Goal: Transaction & Acquisition: Book appointment/travel/reservation

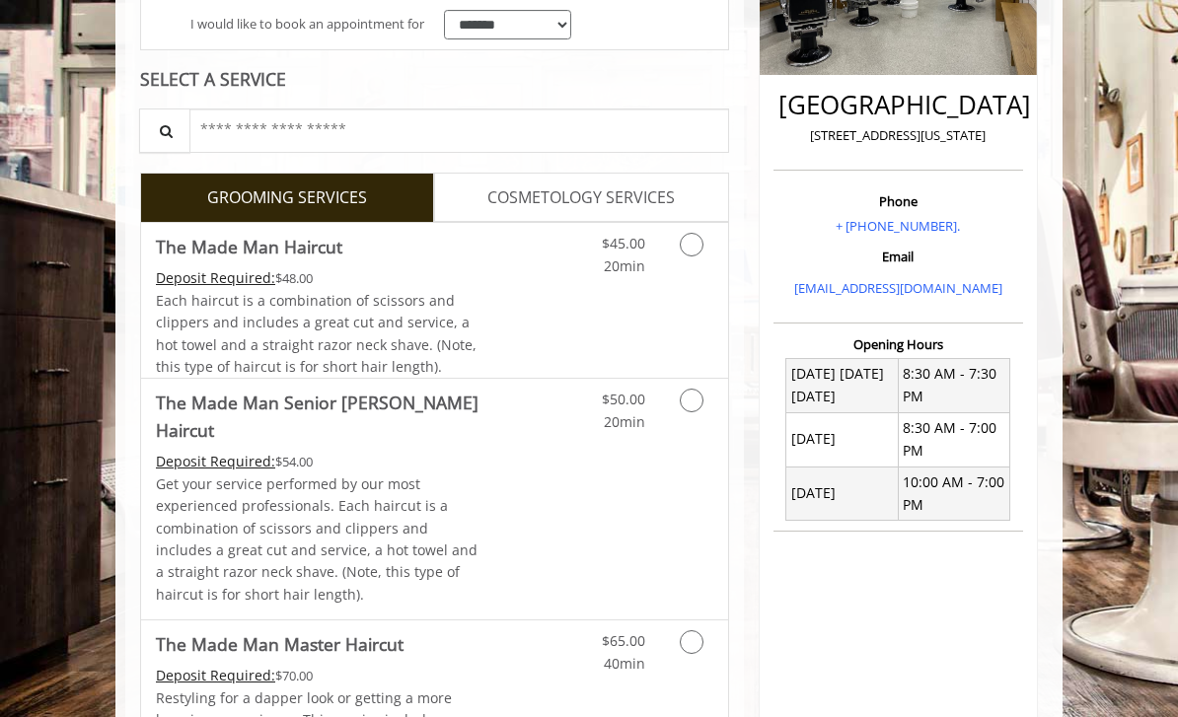
scroll to position [412, 0]
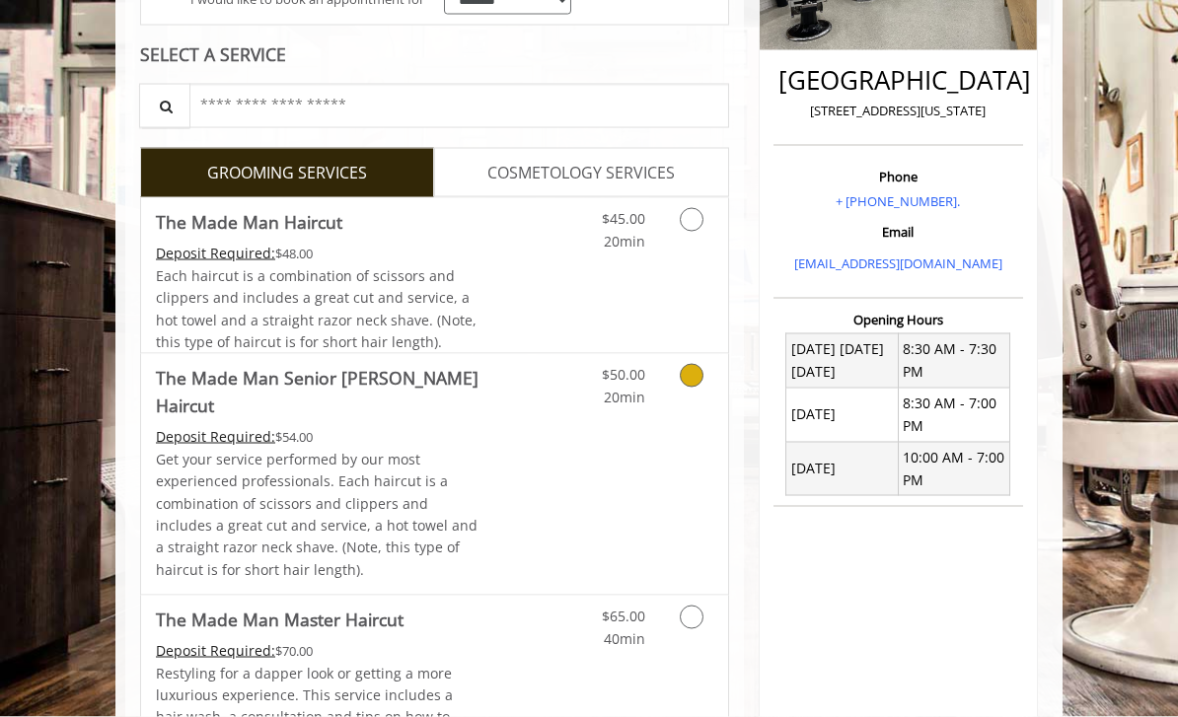
click at [655, 500] on div "$50.00 20min" at bounding box center [654, 474] width 147 height 241
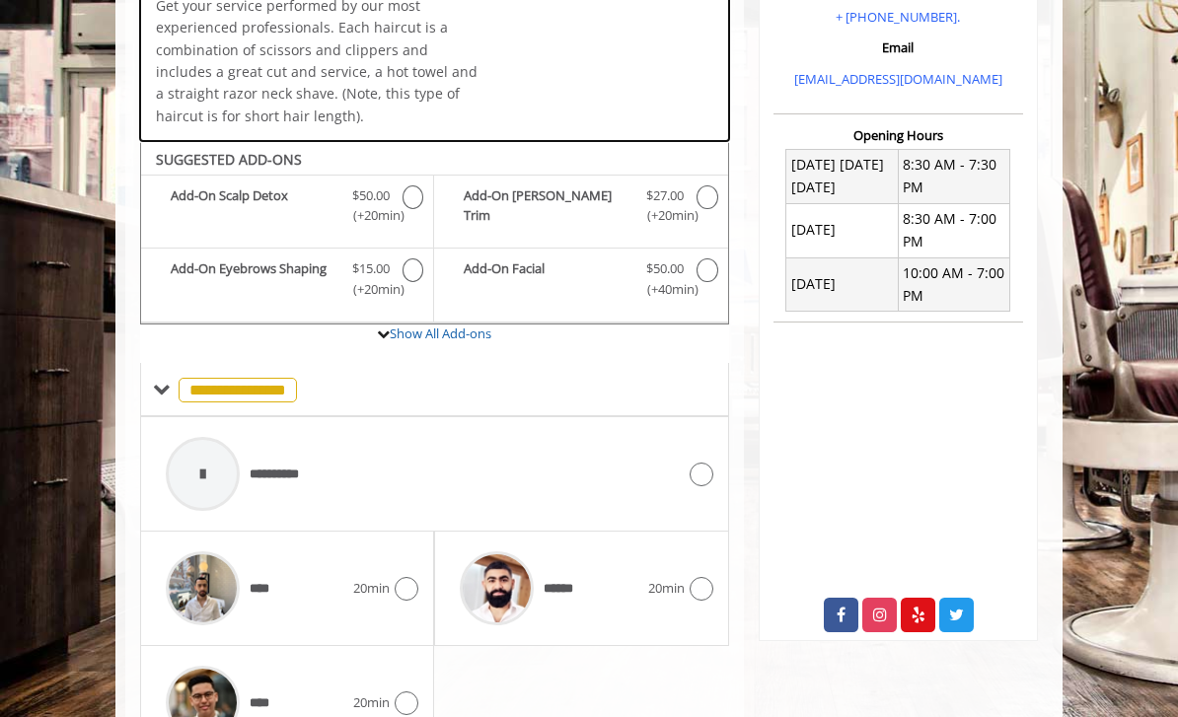
scroll to position [609, 0]
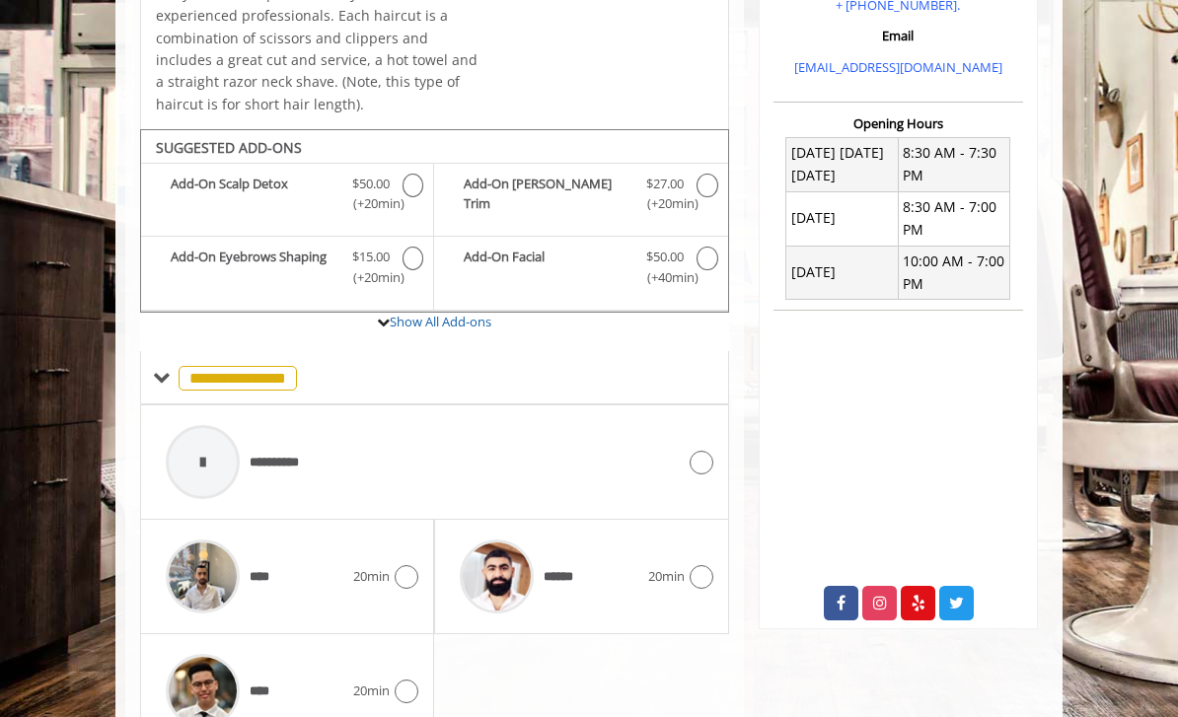
click at [663, 565] on div "20min" at bounding box center [680, 577] width 65 height 24
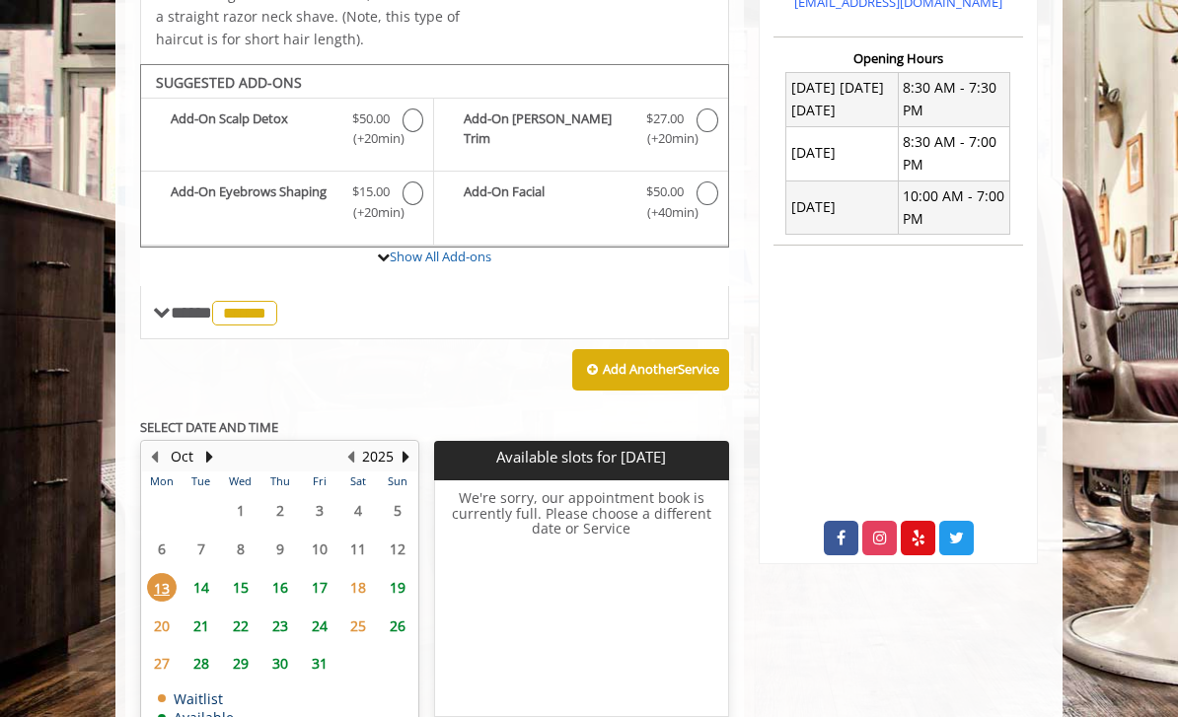
scroll to position [700, 0]
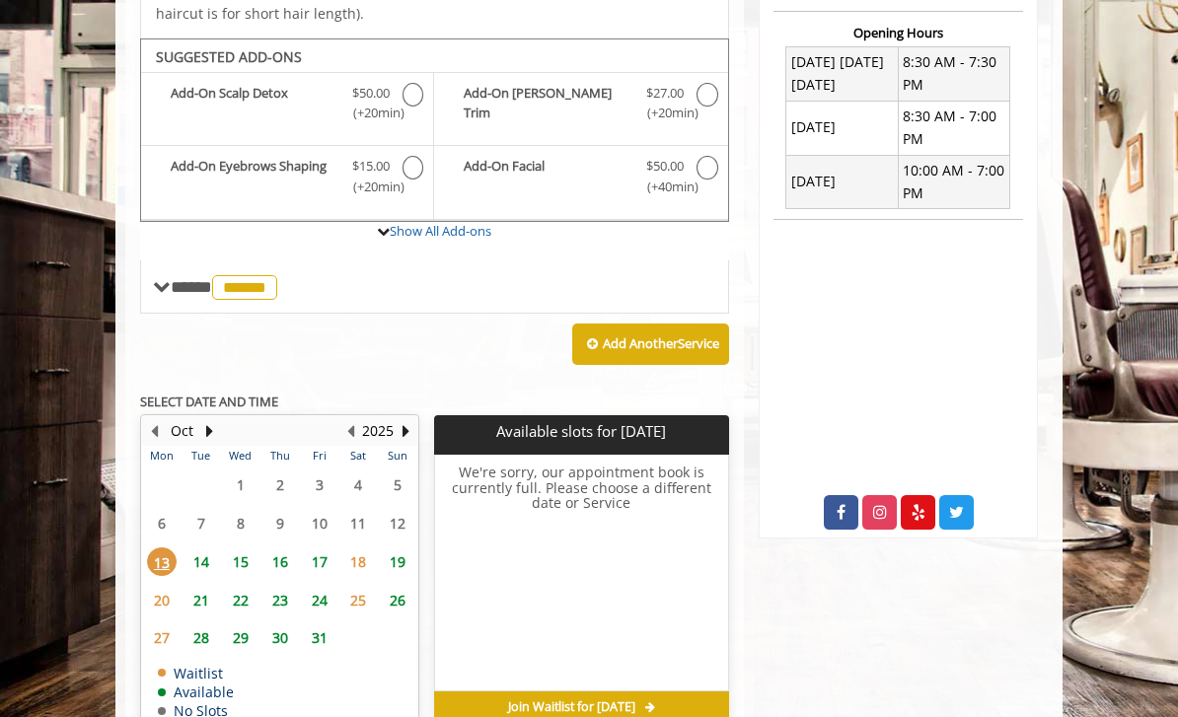
click at [239, 548] on span "15" at bounding box center [241, 562] width 30 height 29
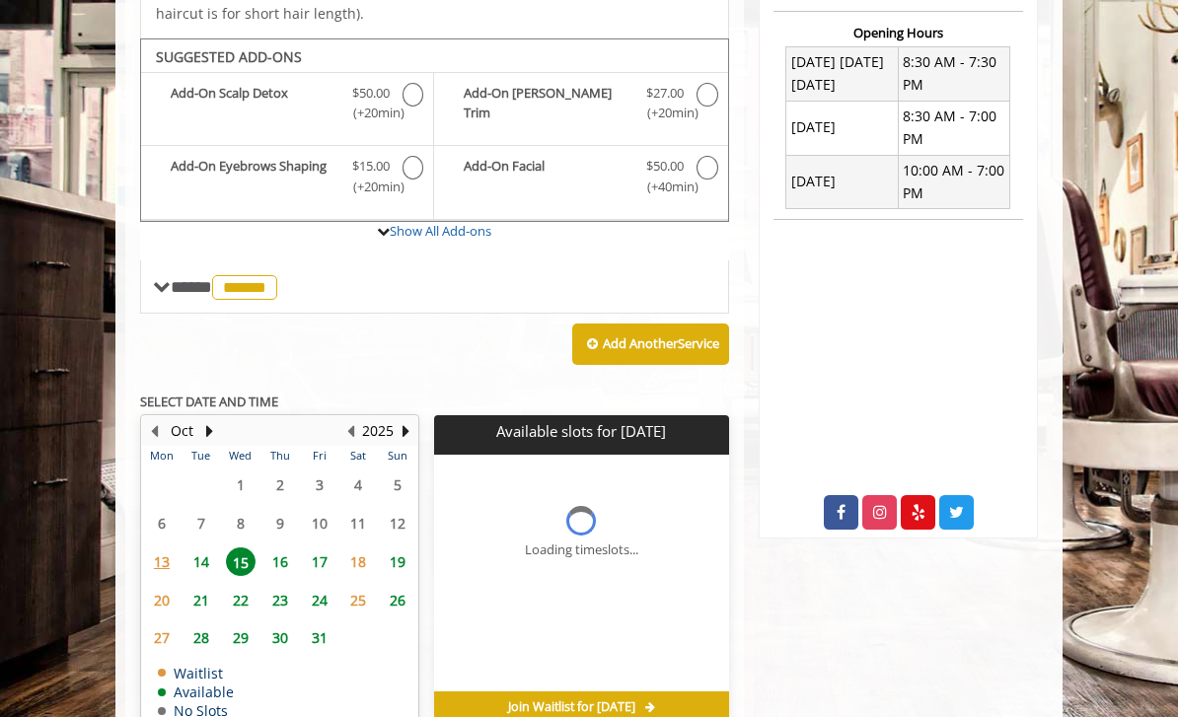
scroll to position [729, 0]
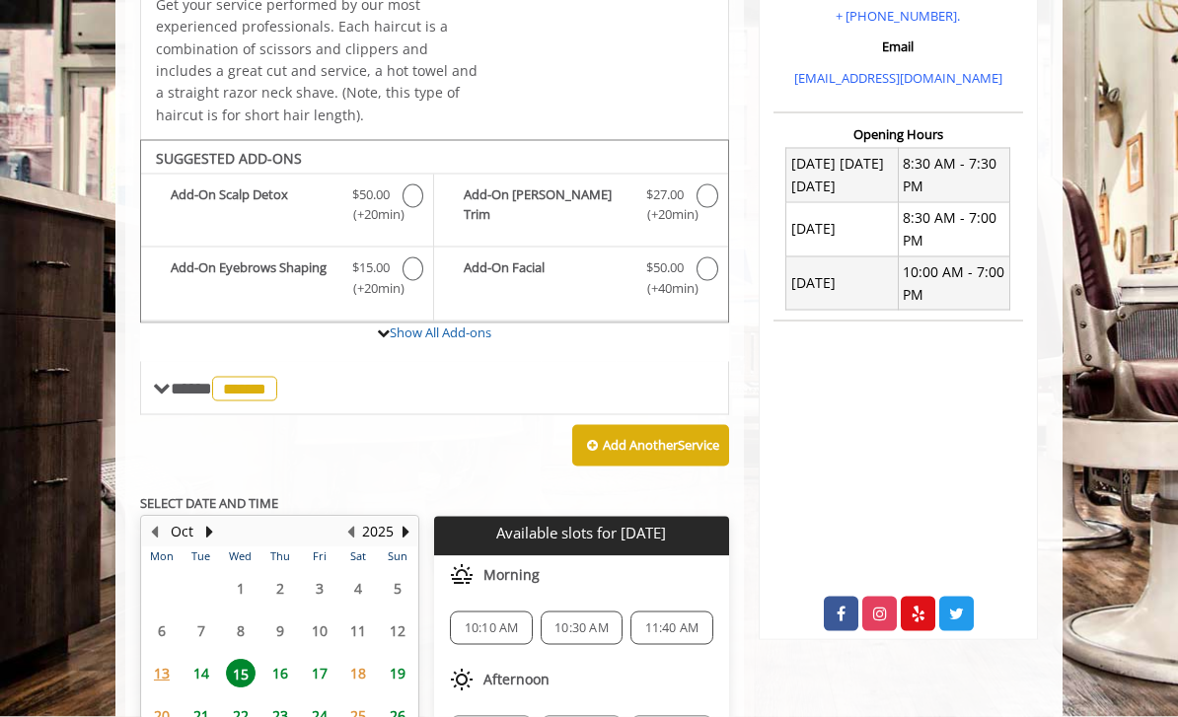
click at [172, 380] on span "**** ****** ********" at bounding box center [227, 389] width 112 height 18
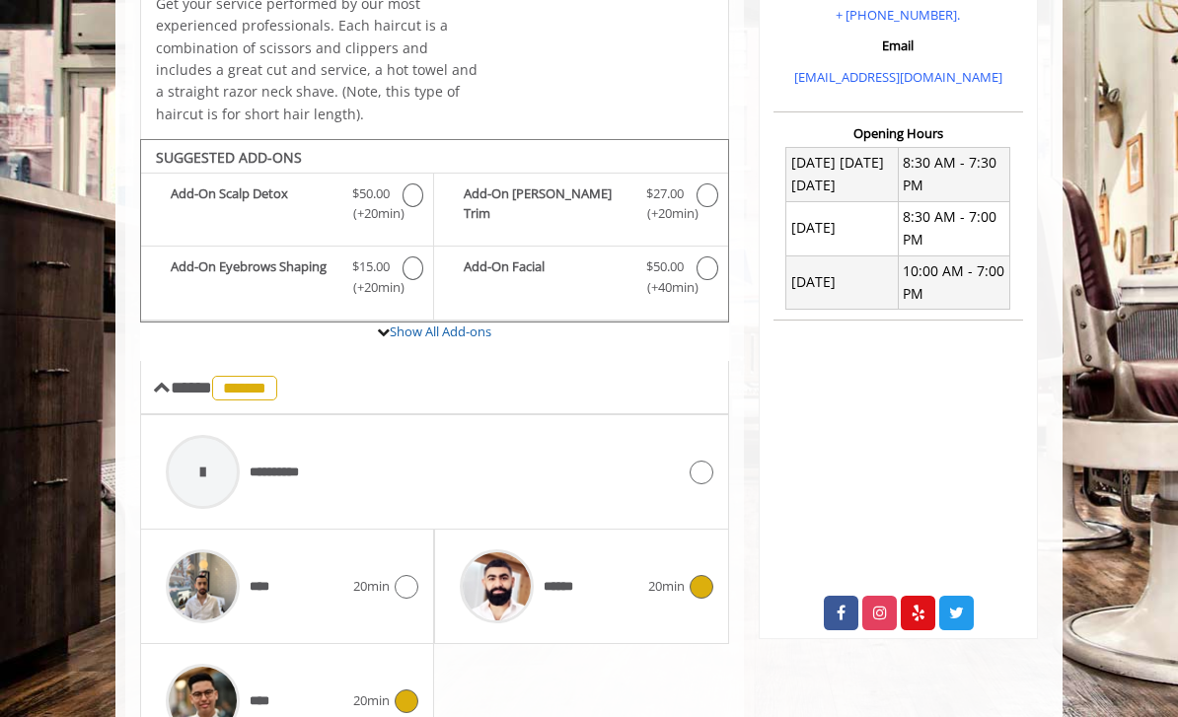
click at [386, 676] on div "**** 20min" at bounding box center [287, 701] width 262 height 94
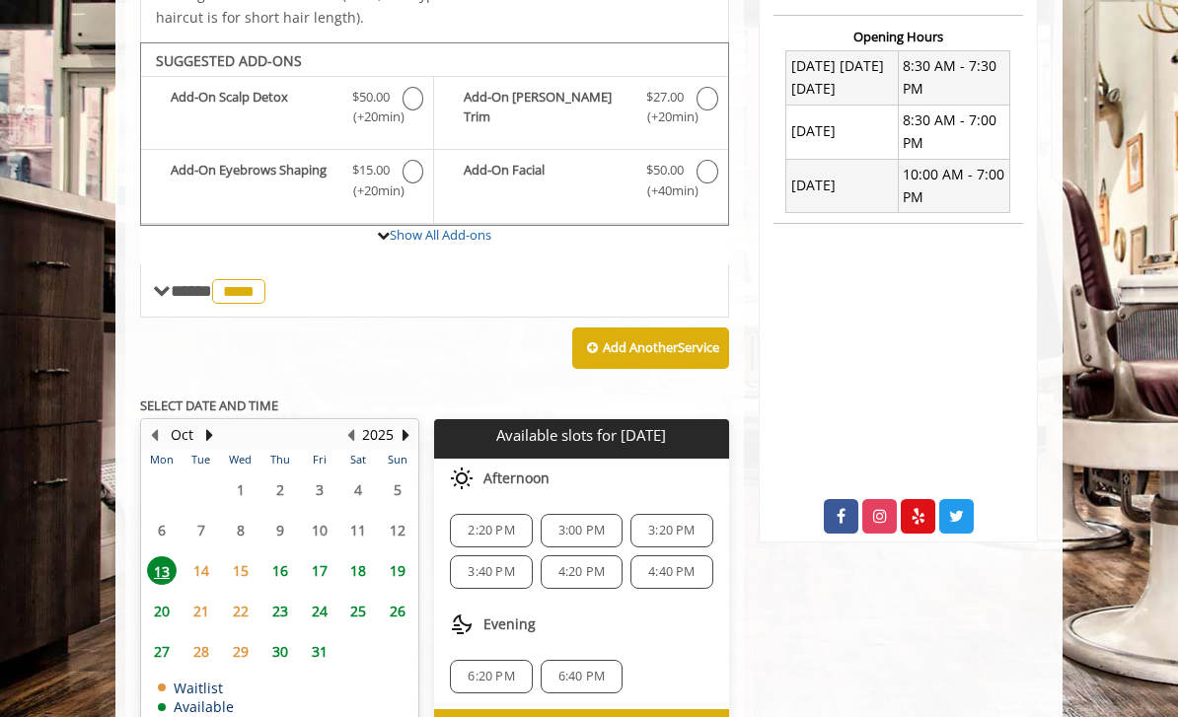
scroll to position [706, 0]
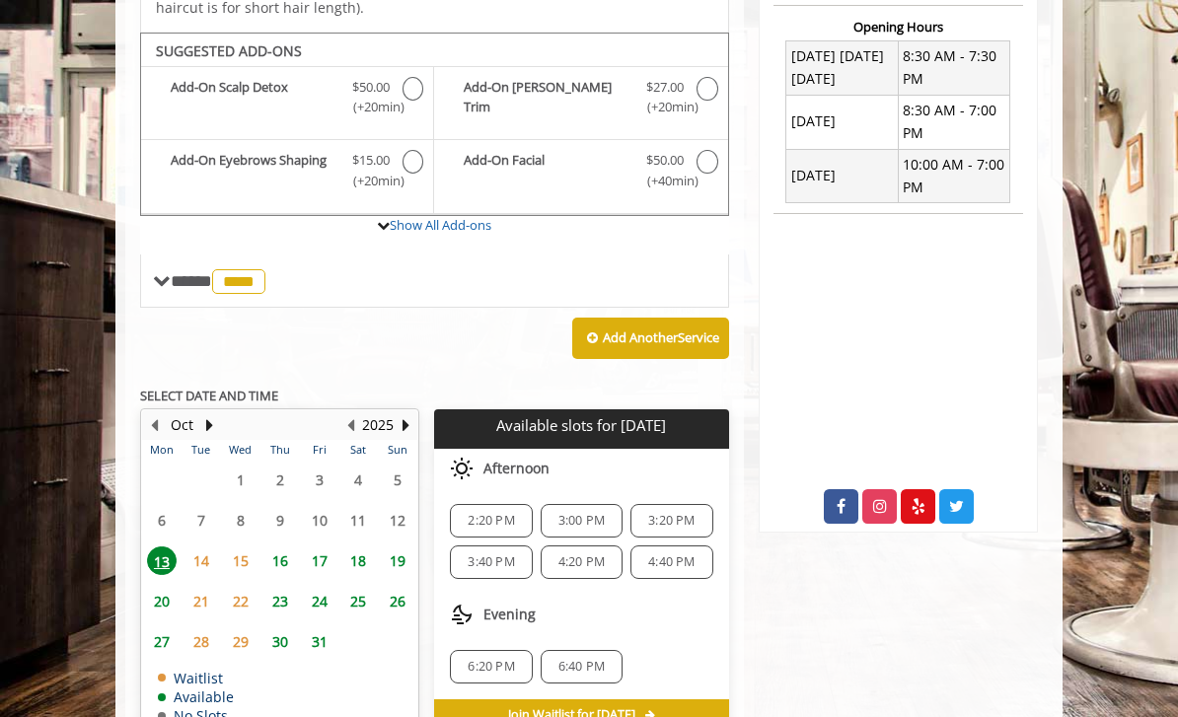
click at [237, 547] on span "15" at bounding box center [241, 561] width 30 height 29
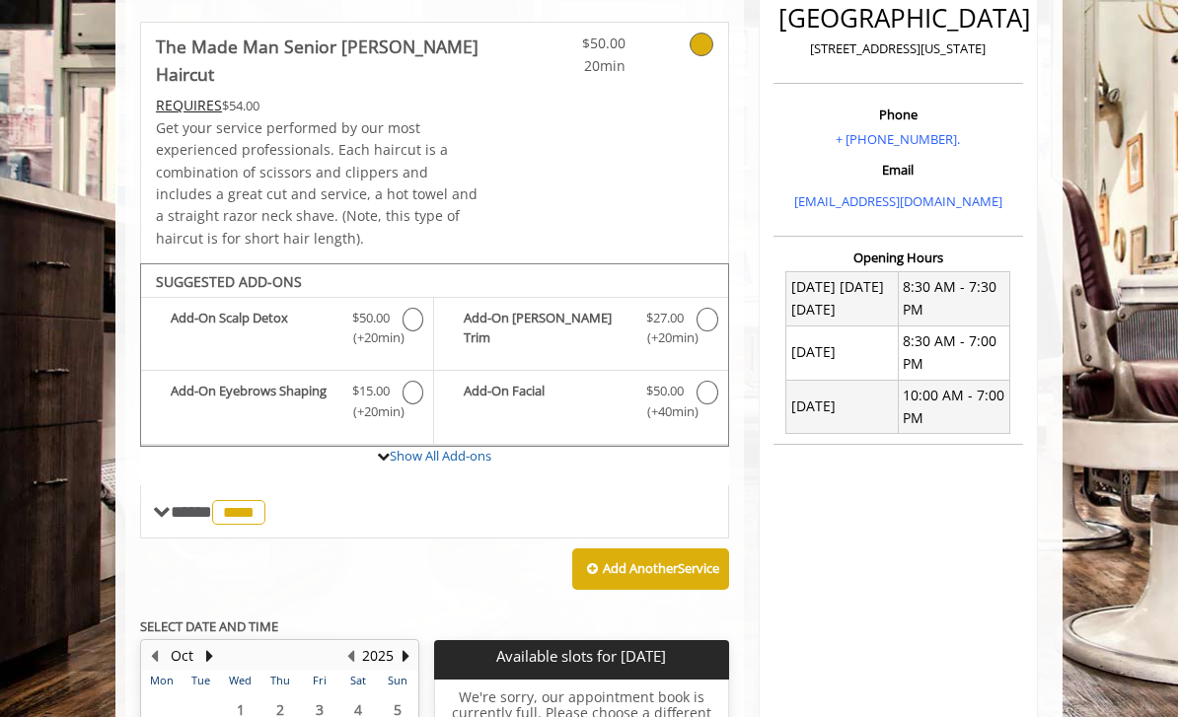
scroll to position [474, 0]
click at [171, 504] on span "**** **** ********" at bounding box center [221, 513] width 100 height 18
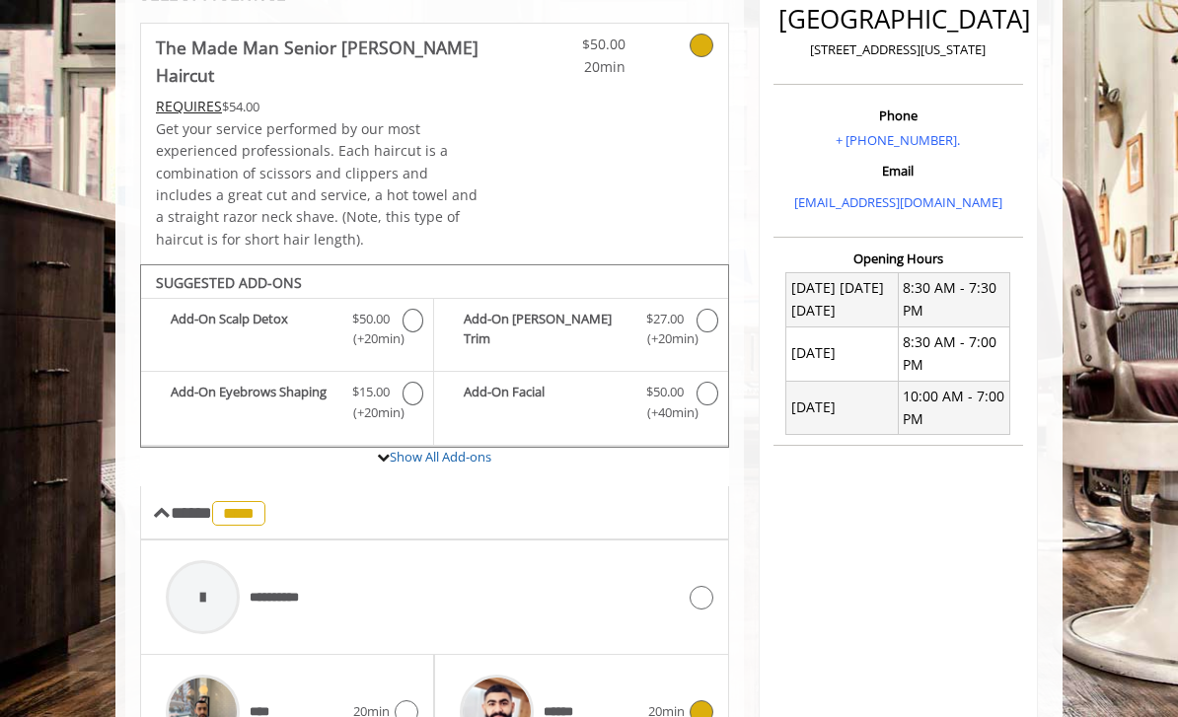
click at [651, 701] on div "20min" at bounding box center [680, 713] width 65 height 24
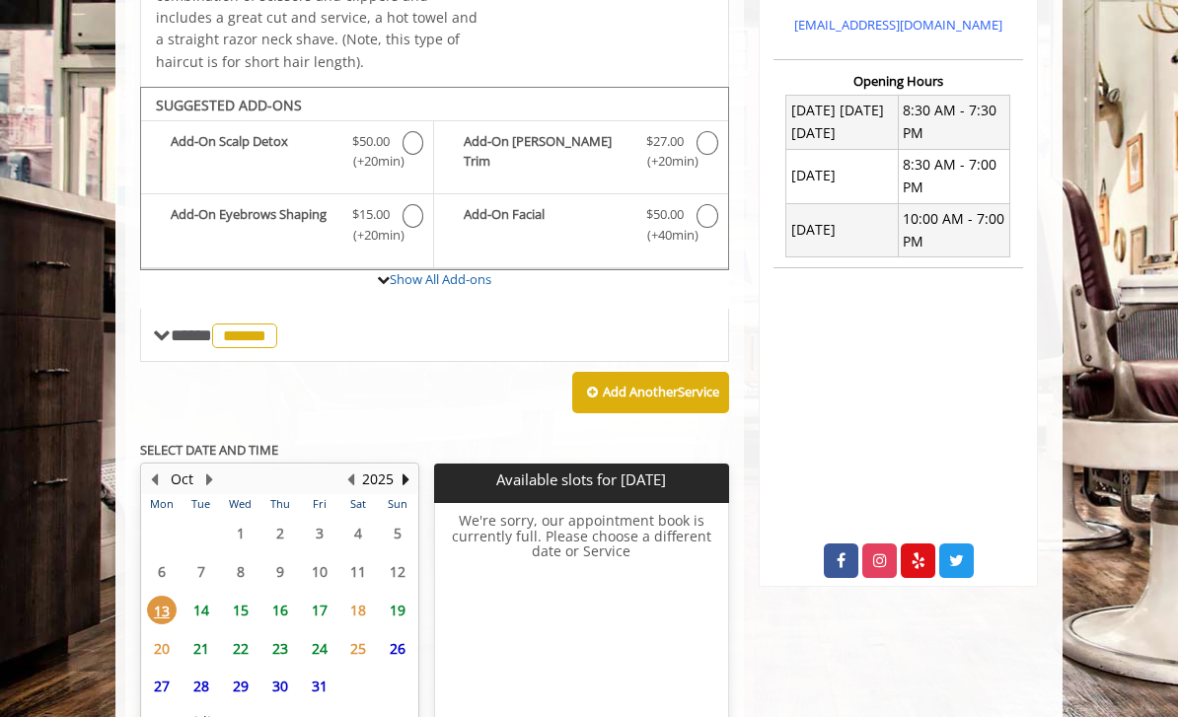
click at [236, 596] on span "15" at bounding box center [241, 610] width 30 height 29
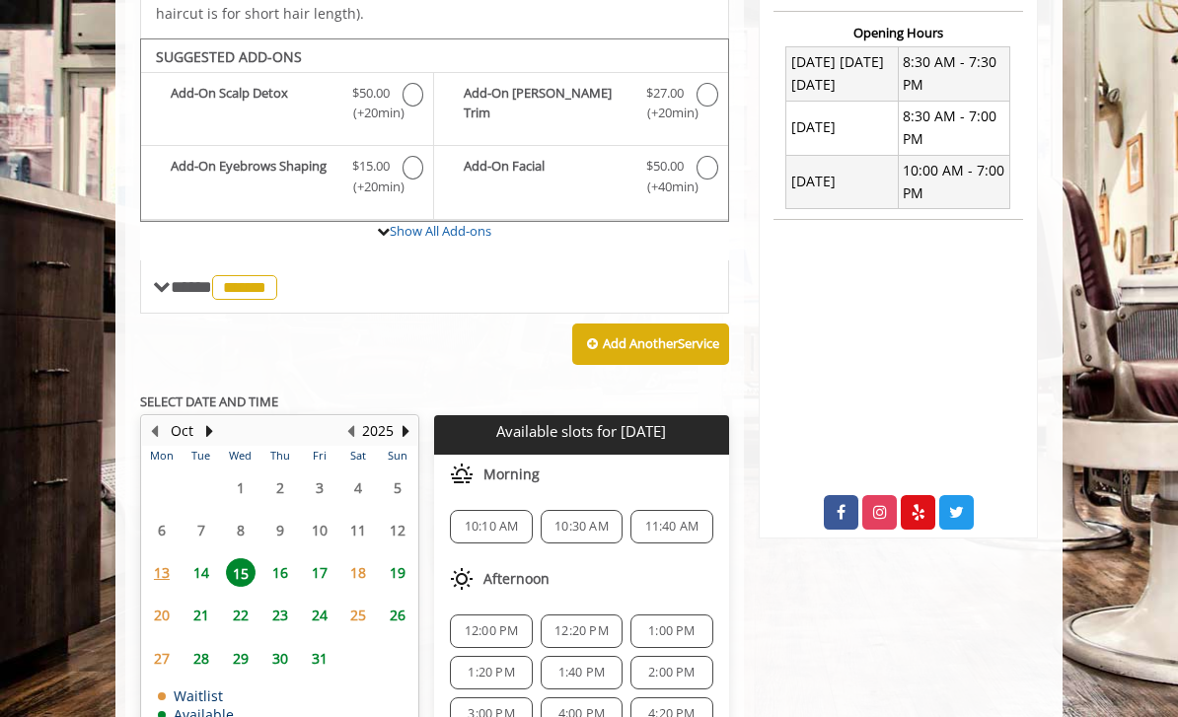
scroll to position [706, 0]
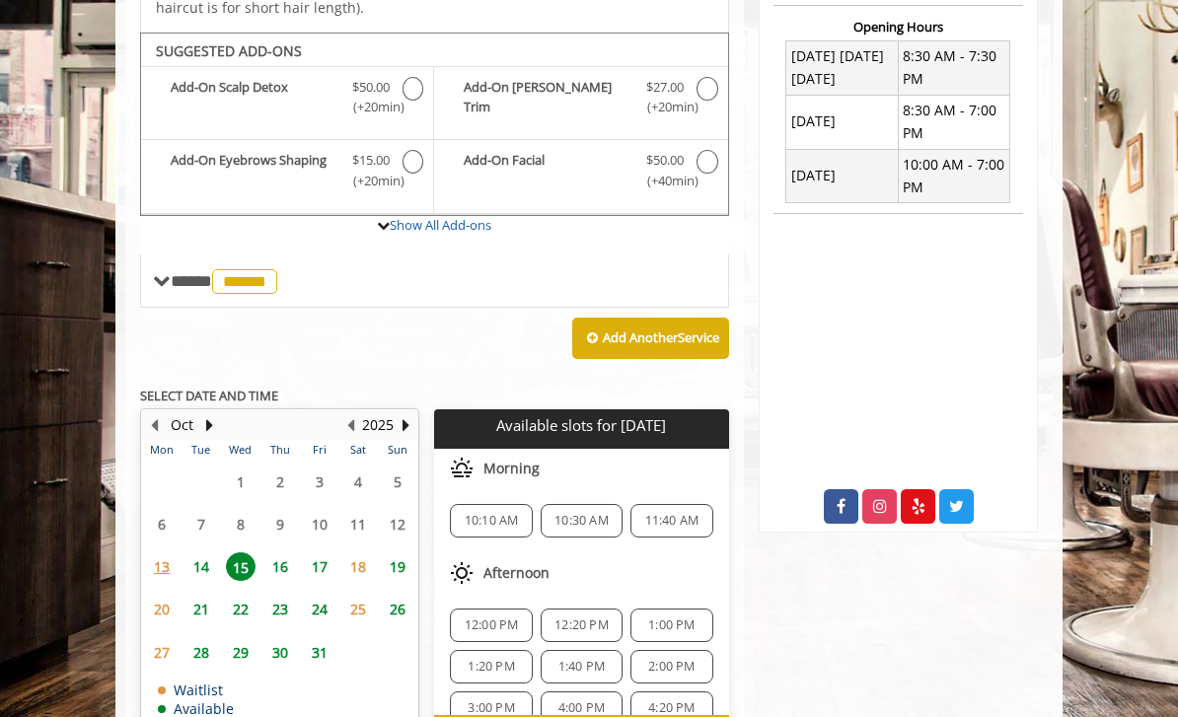
click at [687, 618] on span "1:00 PM" at bounding box center [671, 626] width 46 height 16
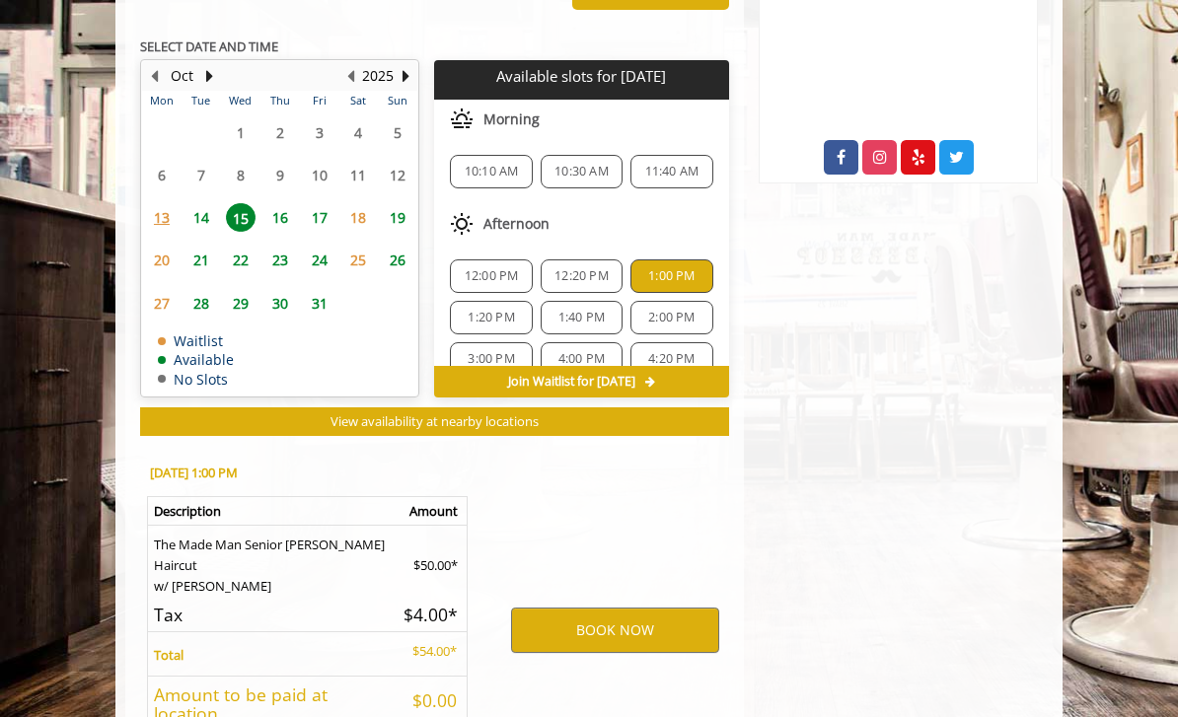
scroll to position [1090, 0]
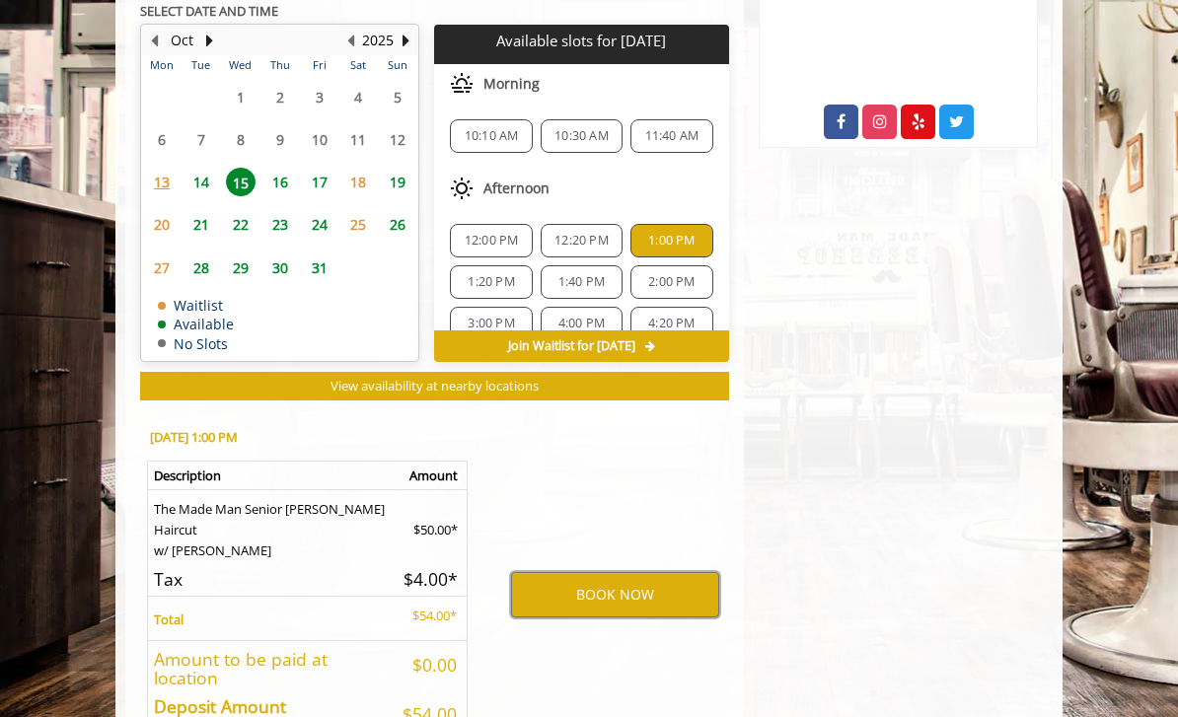
click at [647, 572] on button "BOOK NOW" at bounding box center [615, 594] width 208 height 45
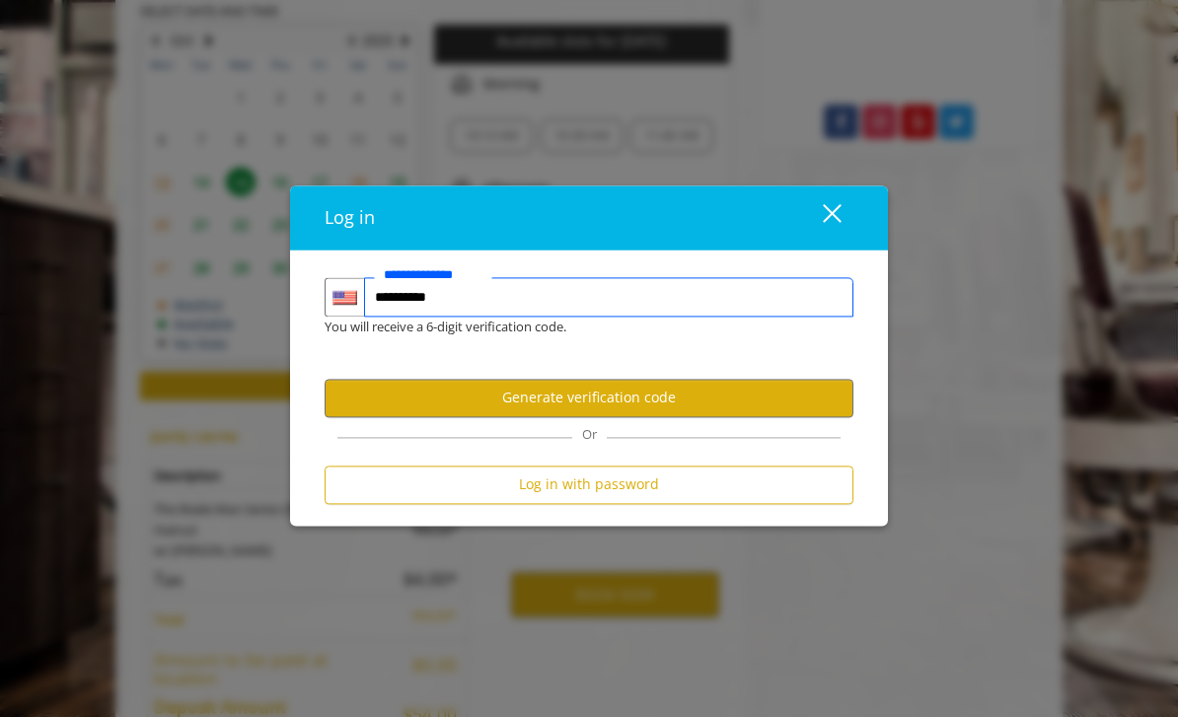
type input "**********"
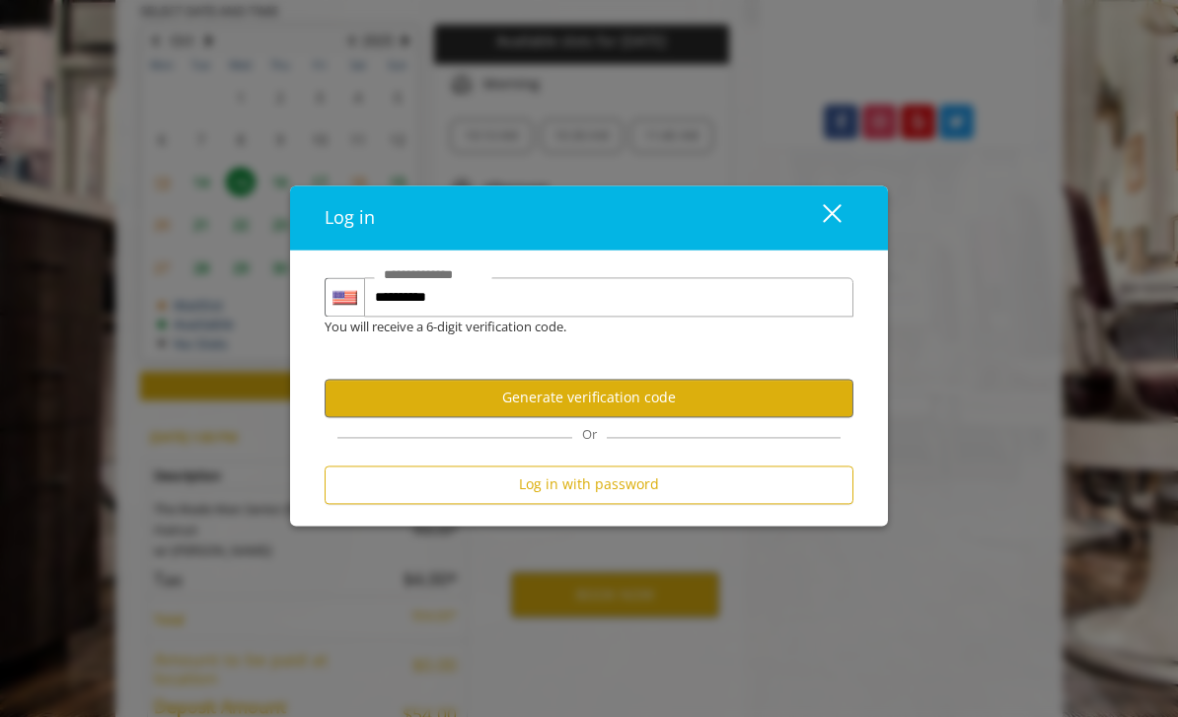
click at [724, 417] on button "Generate verification code" at bounding box center [589, 398] width 529 height 38
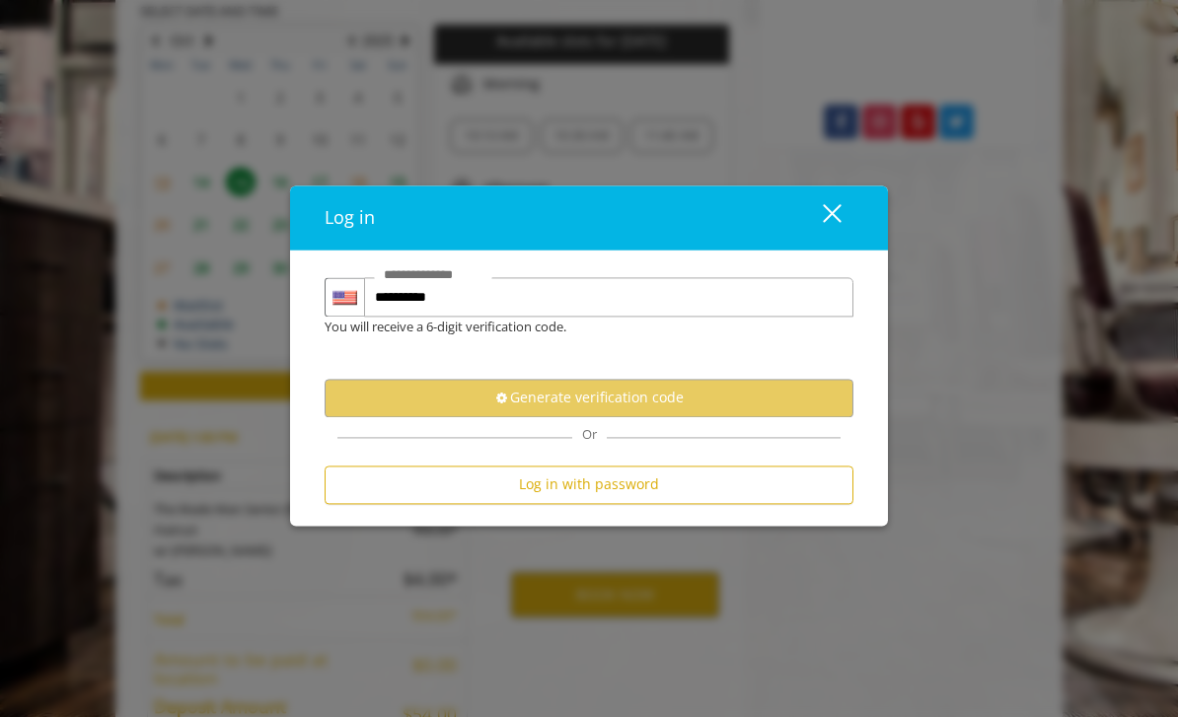
scroll to position [0, 0]
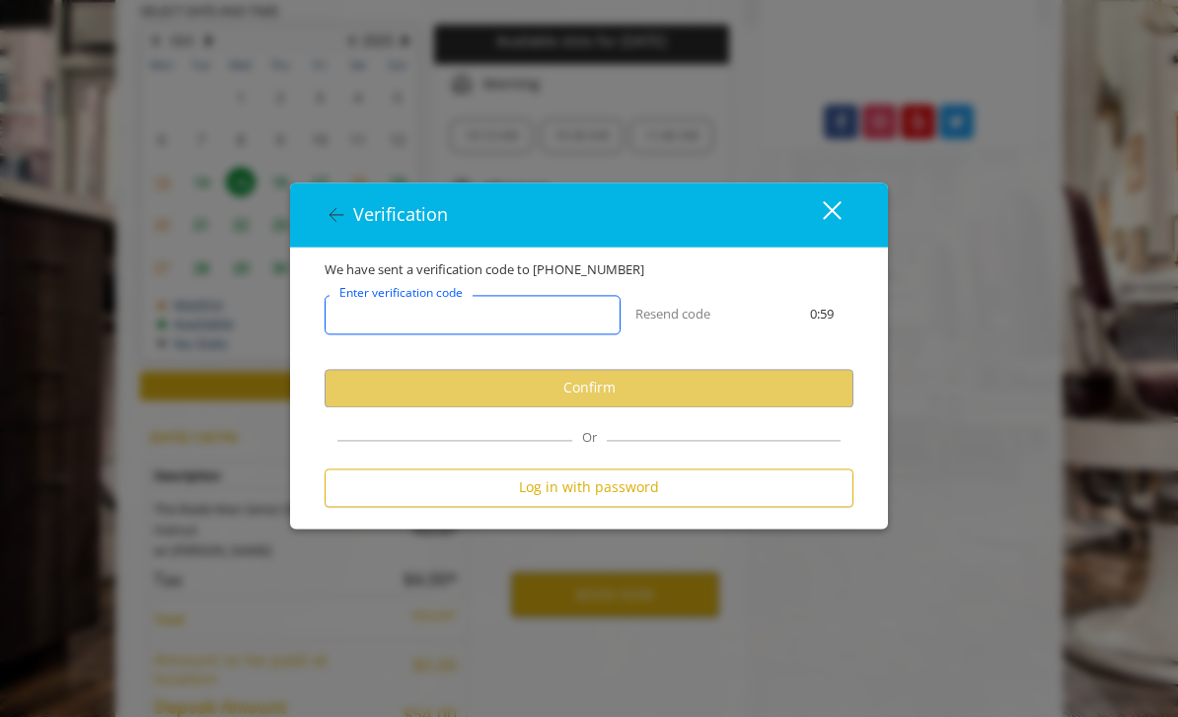
click at [544, 335] on input "Enter verification code" at bounding box center [473, 314] width 296 height 39
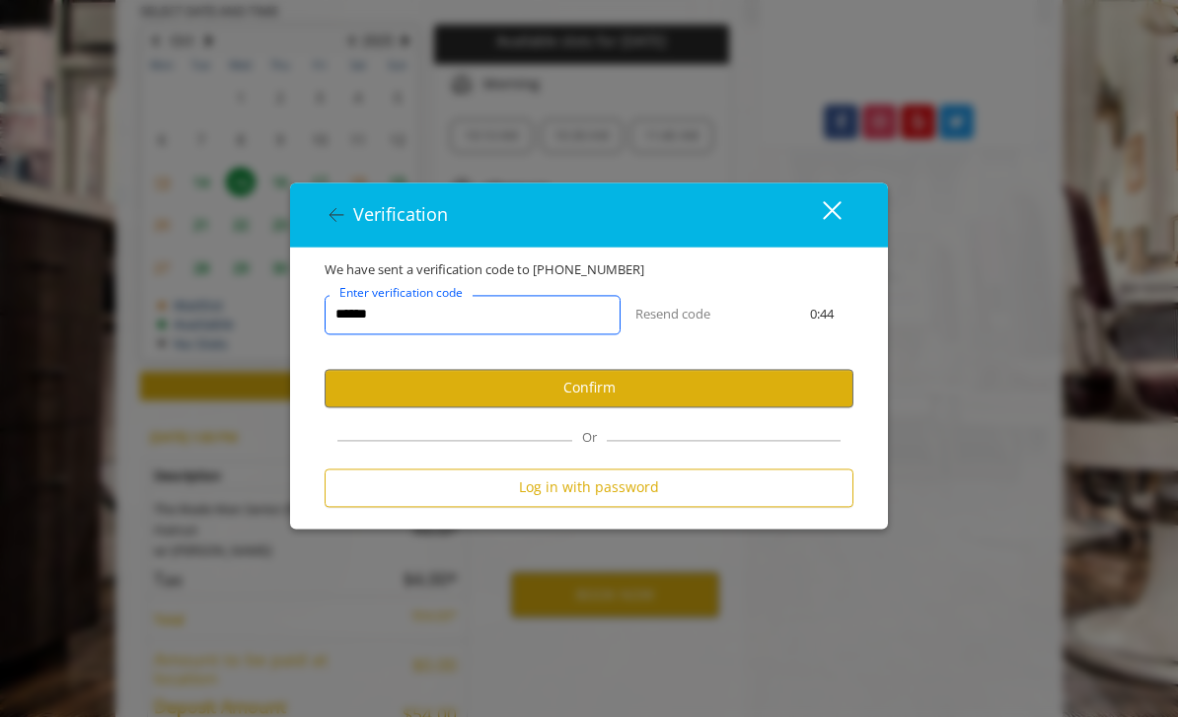
type input "******"
click at [629, 408] on button "Confirm" at bounding box center [589, 388] width 529 height 38
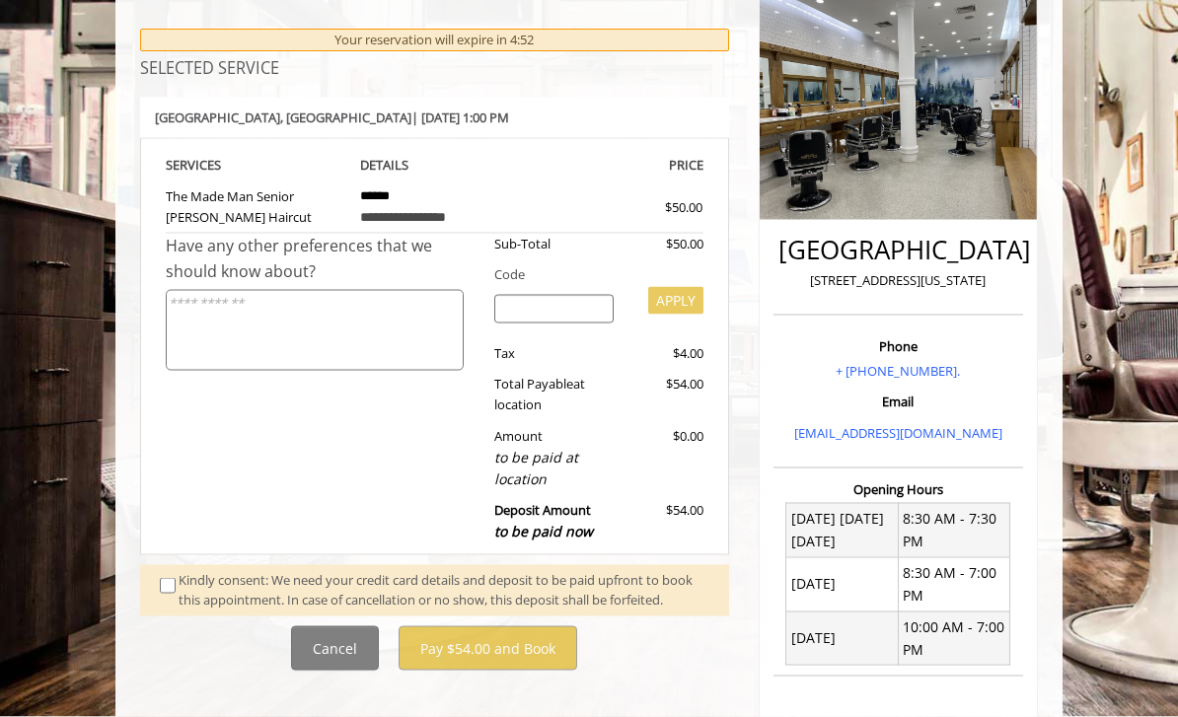
scroll to position [244, 0]
click at [166, 588] on span at bounding box center [169, 589] width 48 height 41
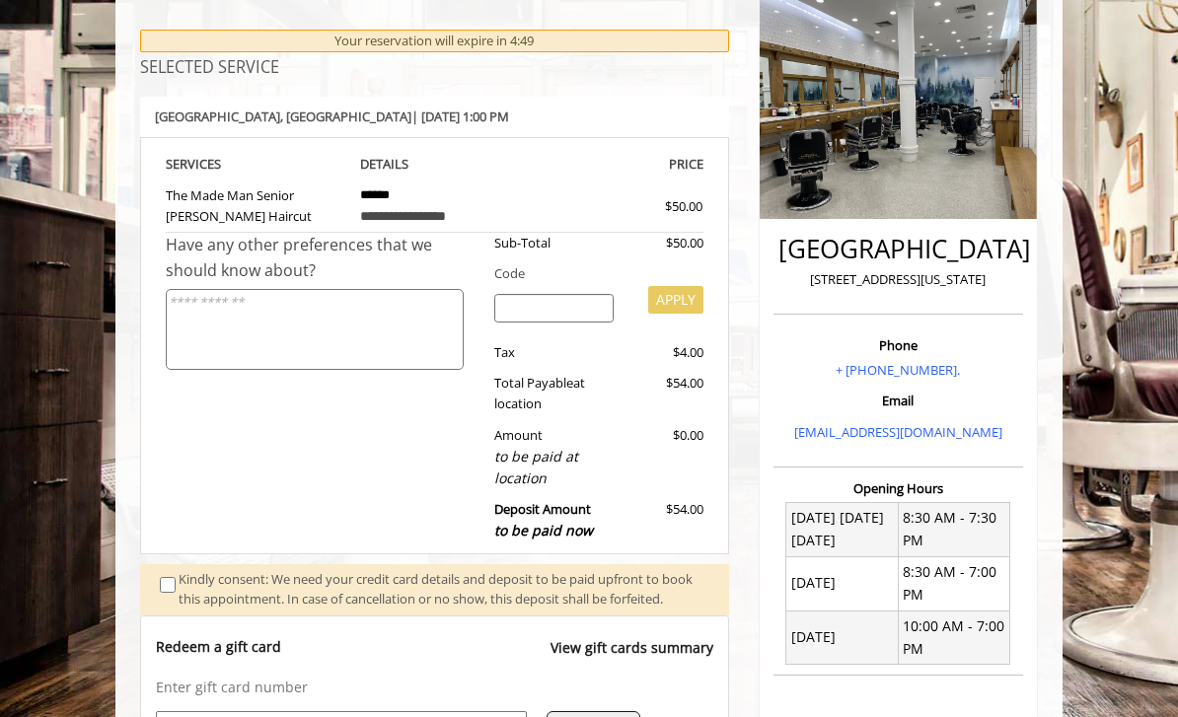
scroll to position [800, 0]
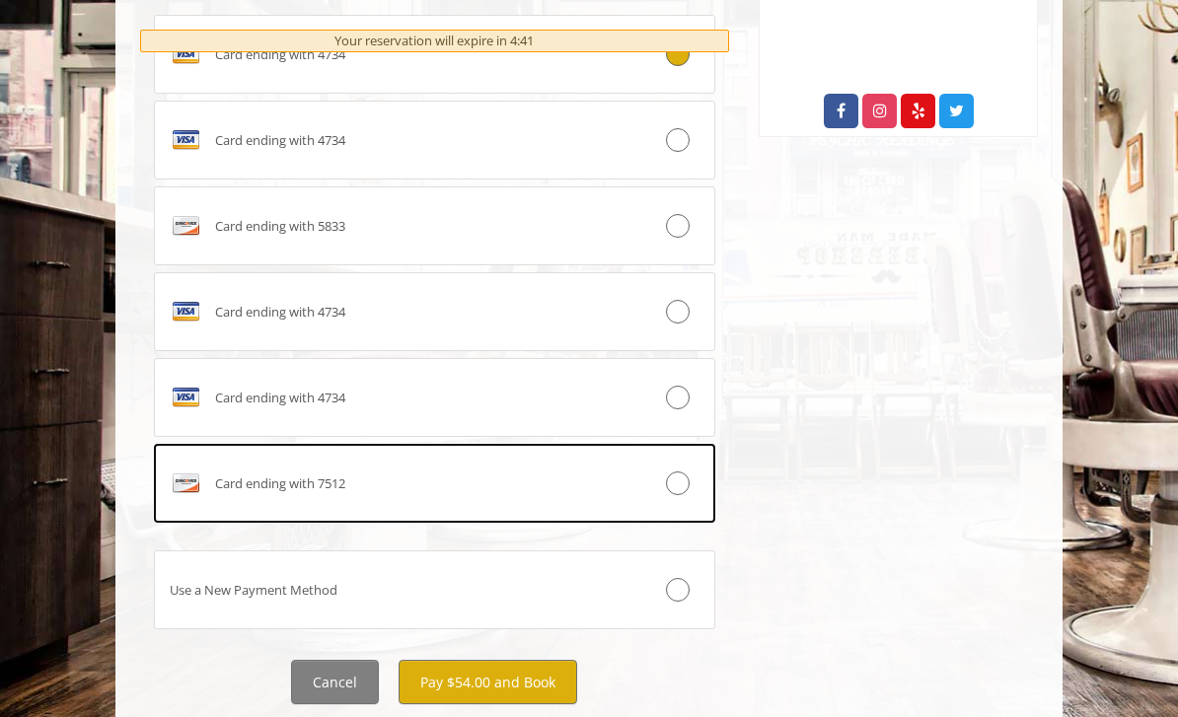
click at [514, 698] on button "Pay $54.00 and Book" at bounding box center [488, 682] width 179 height 44
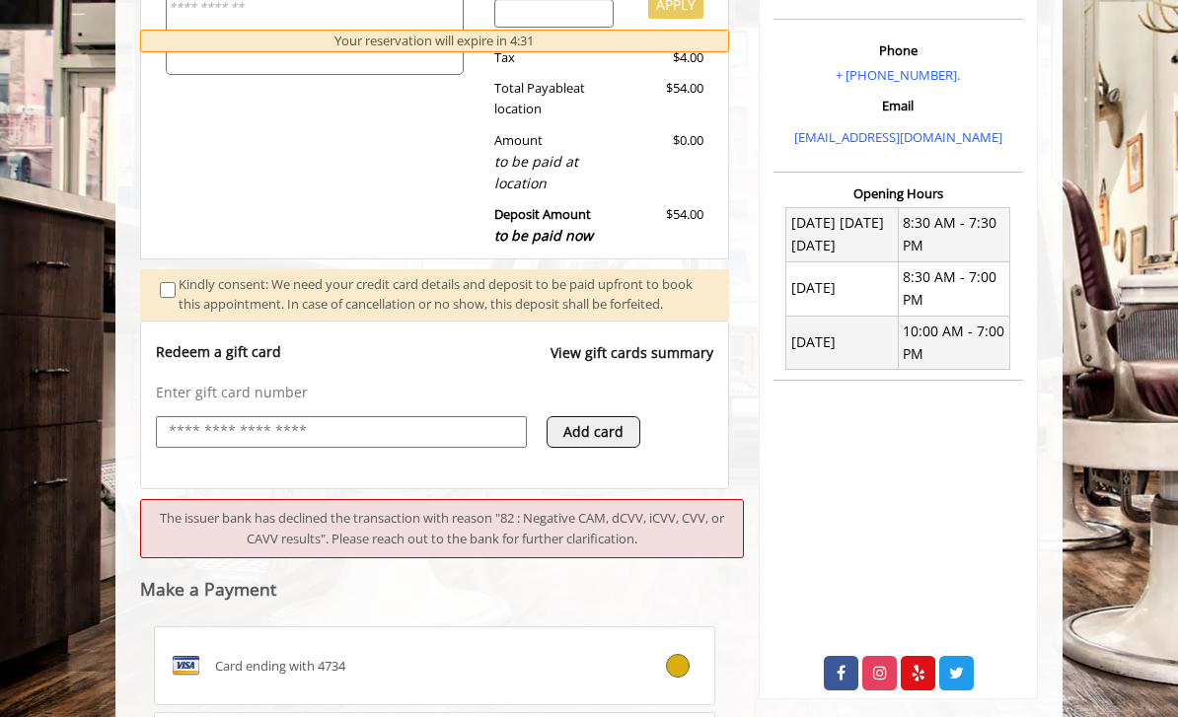
scroll to position [960, 0]
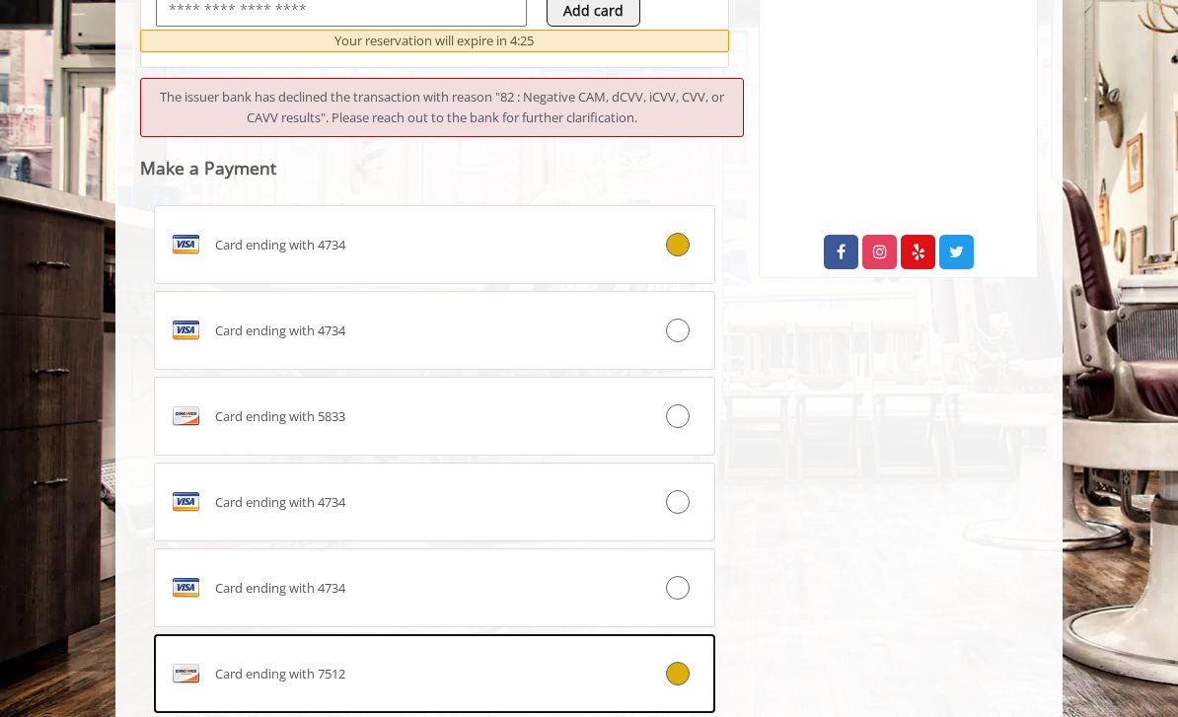
click at [645, 693] on label "Card ending with 7512" at bounding box center [435, 674] width 562 height 79
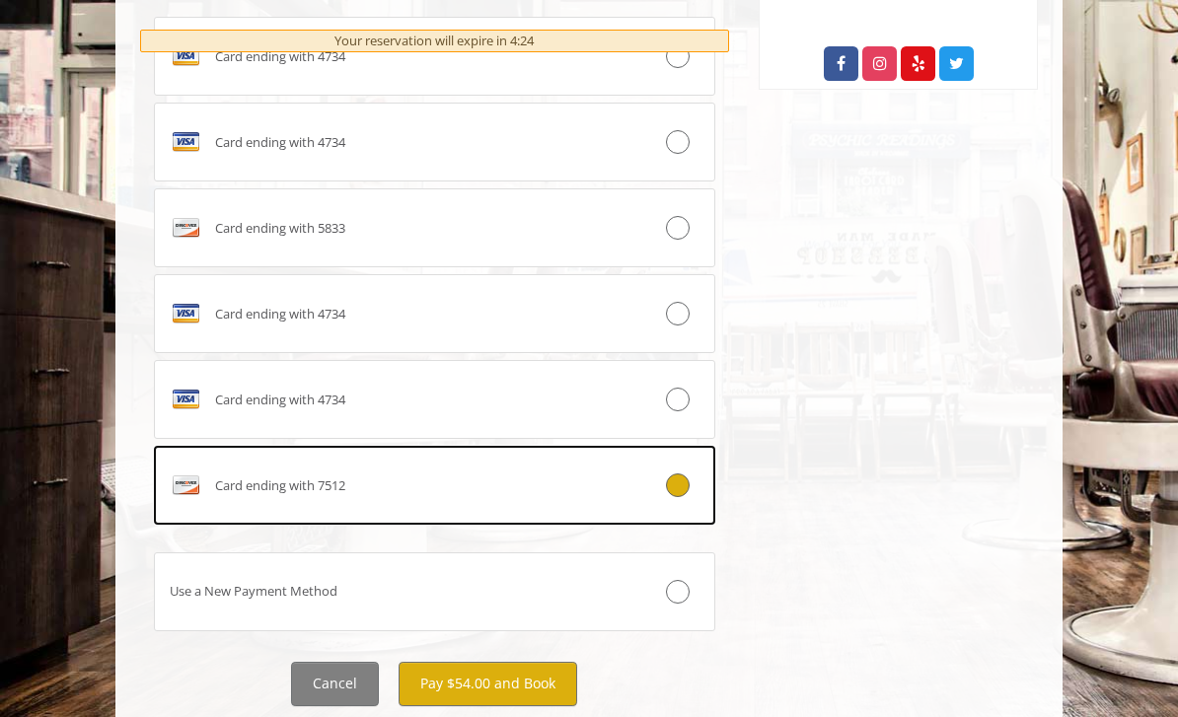
click at [527, 695] on button "Pay $54.00 and Book" at bounding box center [488, 684] width 179 height 44
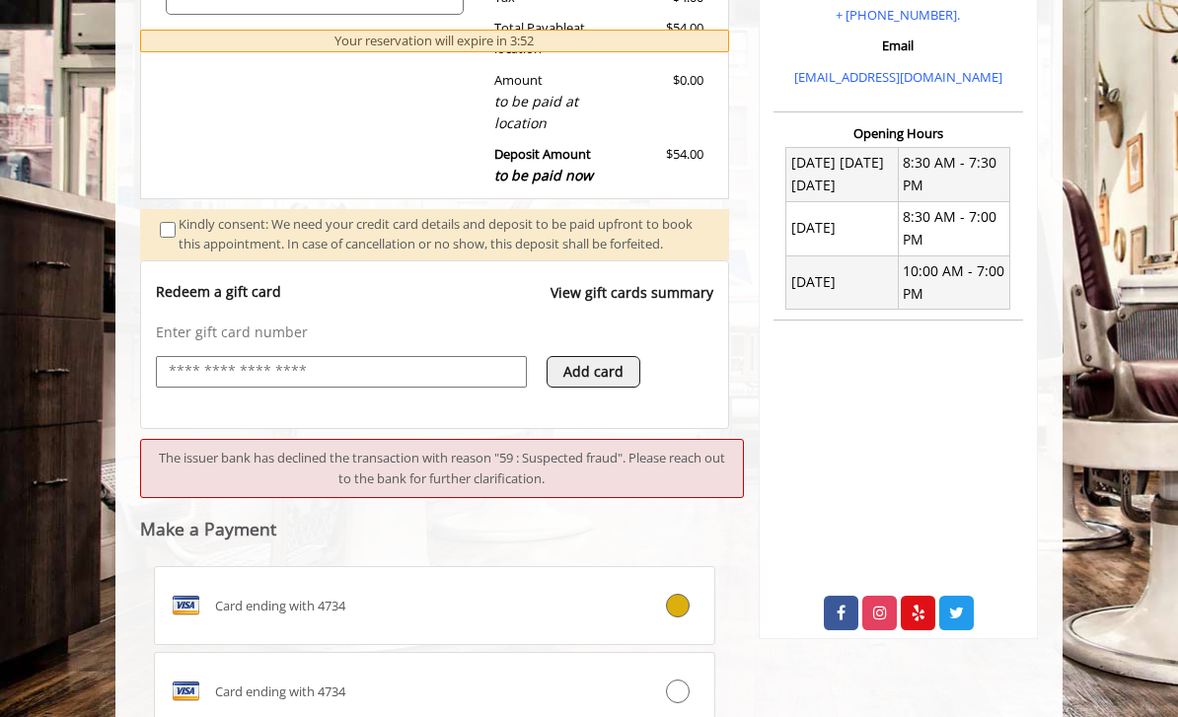
scroll to position [960, 0]
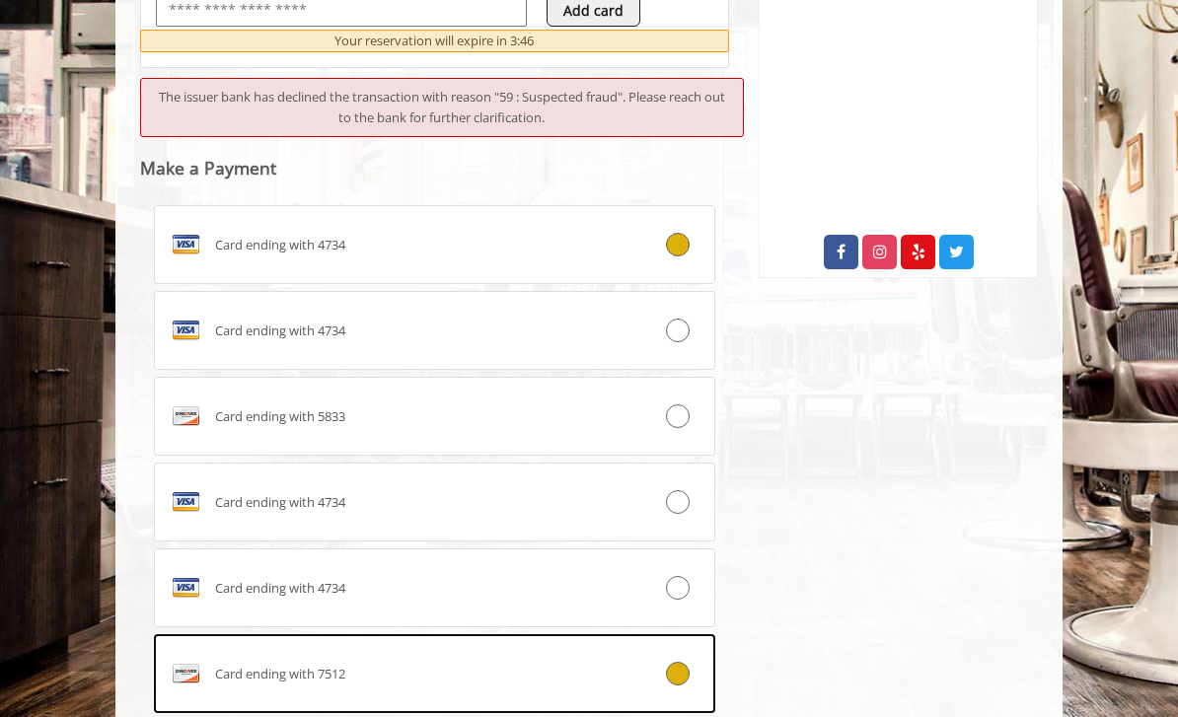
click at [526, 704] on label "Card ending with 7512" at bounding box center [435, 674] width 562 height 79
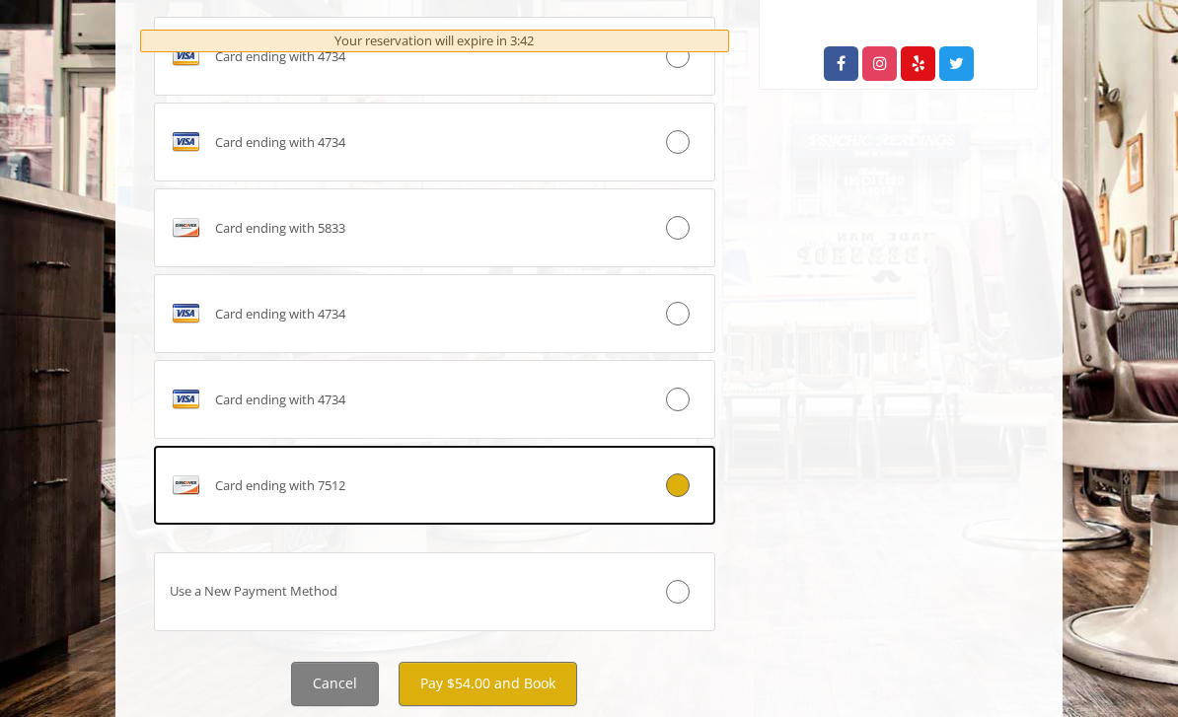
click at [499, 705] on button "Pay $54.00 and Book" at bounding box center [488, 684] width 179 height 44
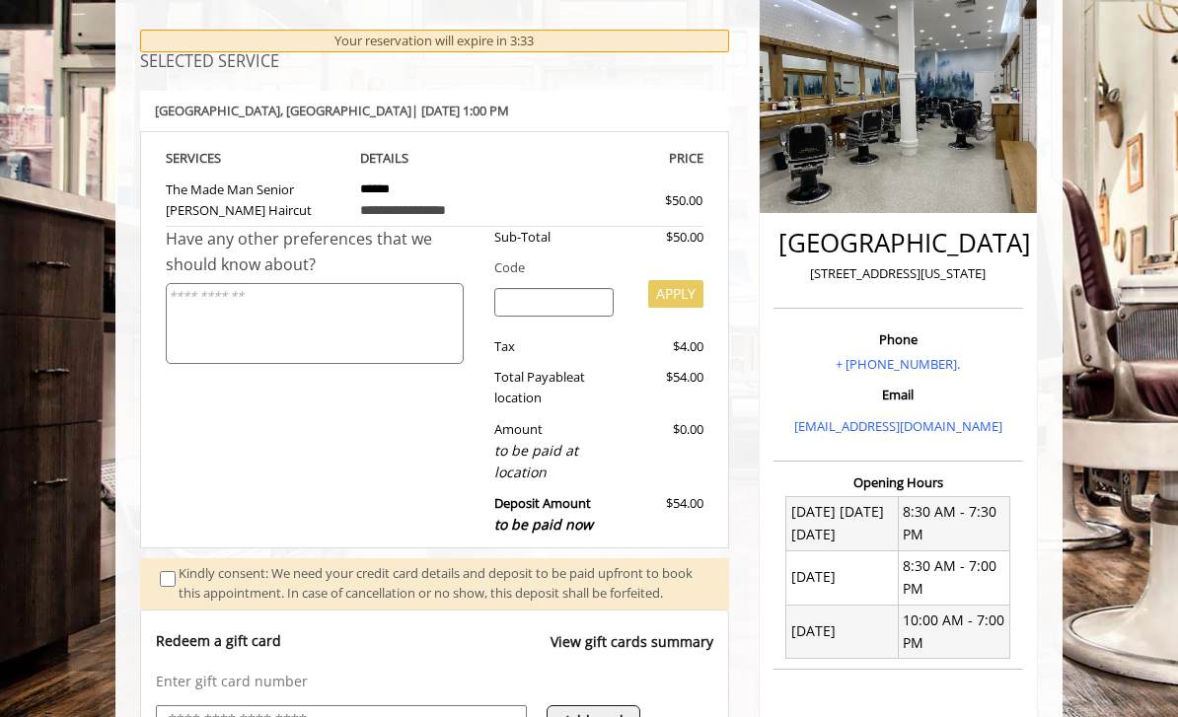
scroll to position [960, 0]
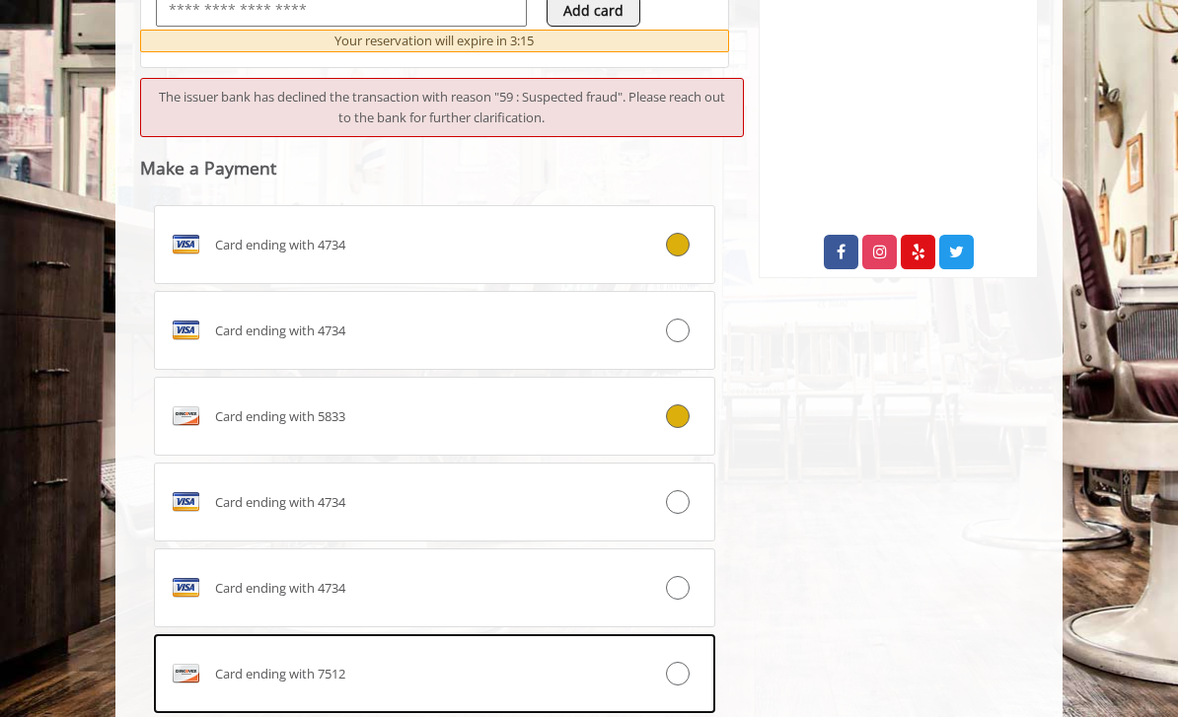
click at [227, 442] on label "Card ending with 5833" at bounding box center [435, 416] width 562 height 79
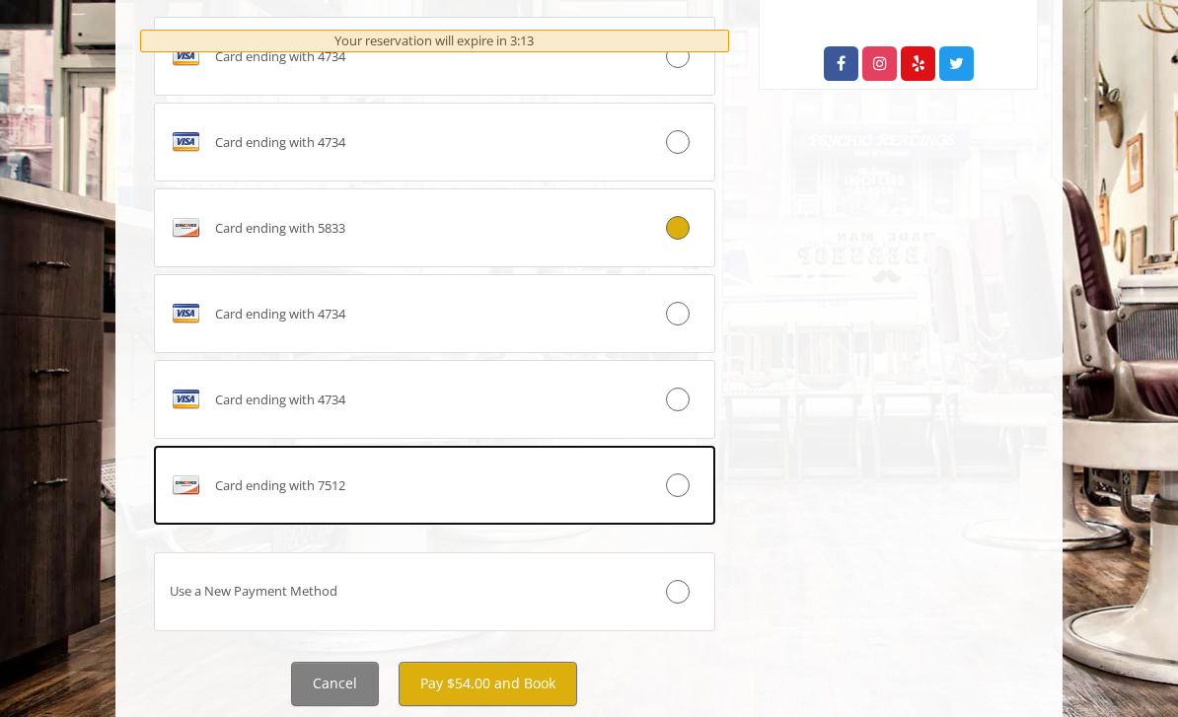
click at [515, 702] on button "Pay $54.00 and Book" at bounding box center [488, 684] width 179 height 44
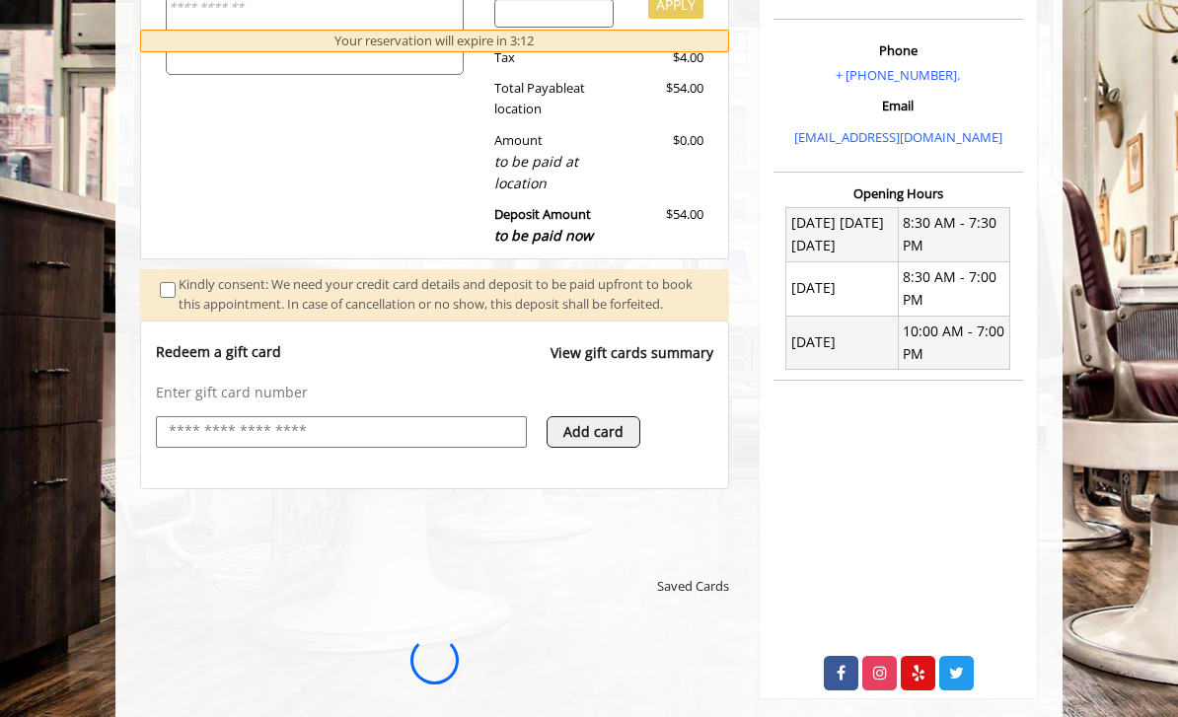
scroll to position [0, 0]
